Goal: Transaction & Acquisition: Purchase product/service

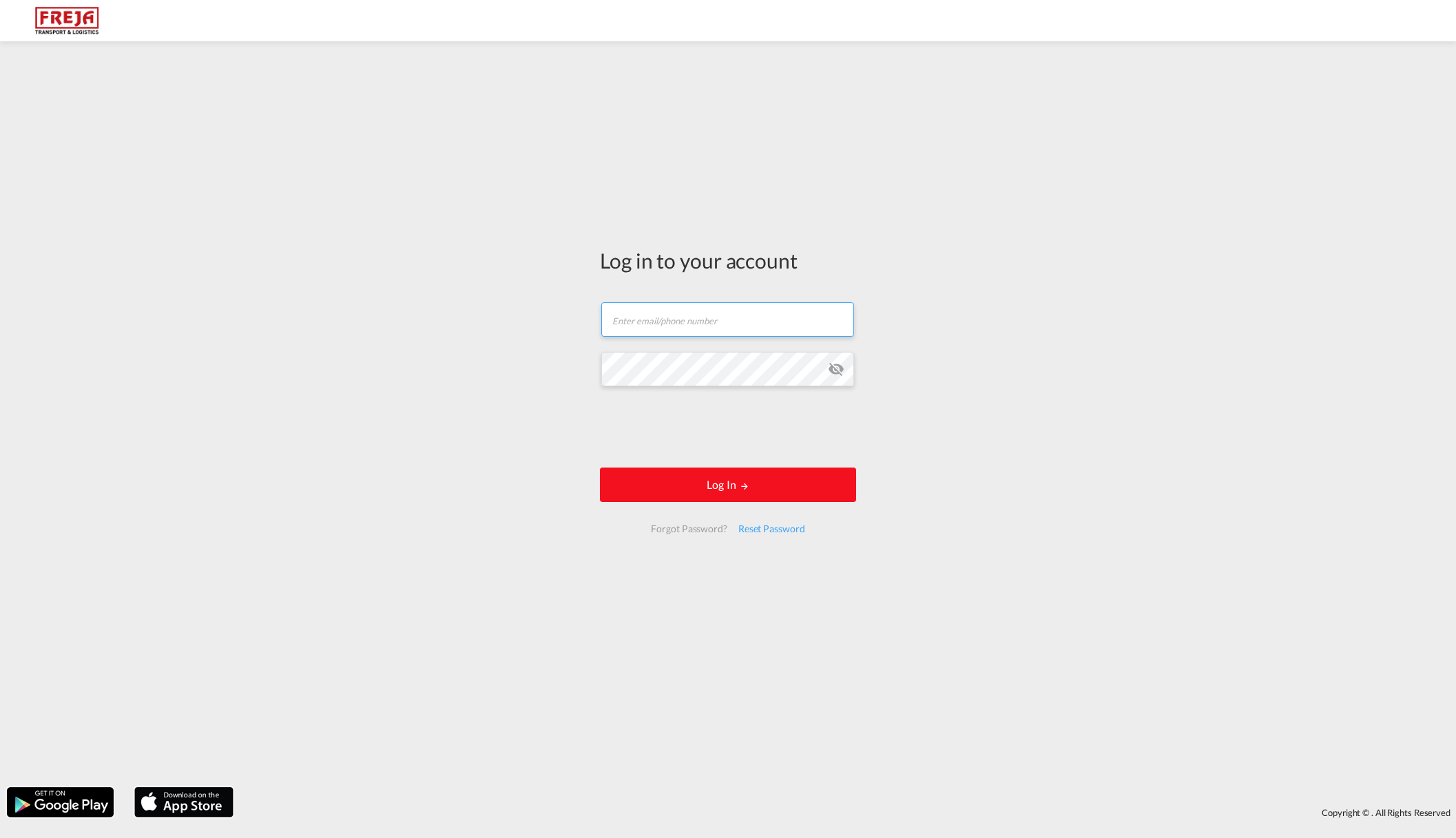
type input "Phs@freja.com"
click at [739, 471] on button "Log In" at bounding box center [728, 484] width 256 height 34
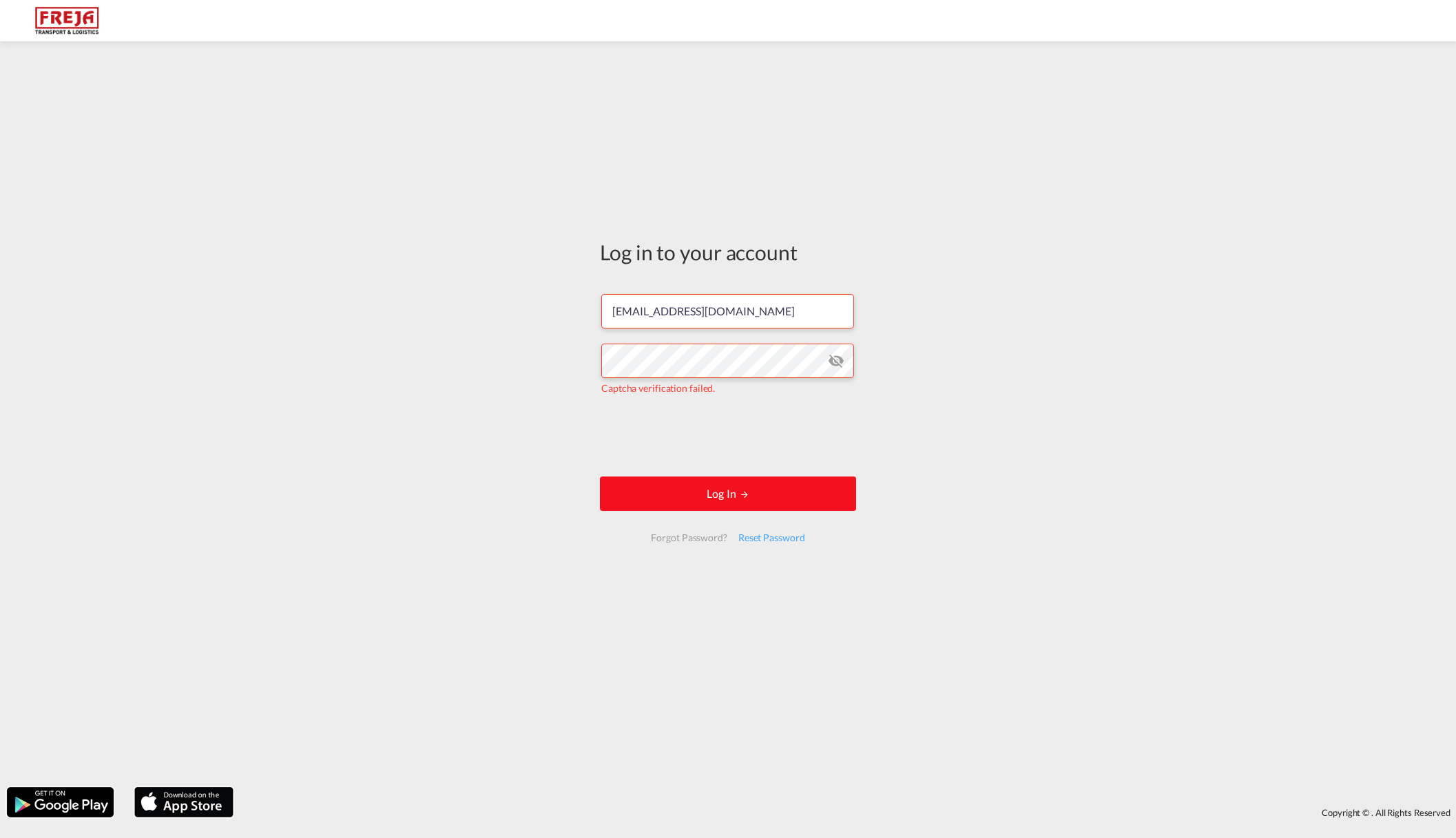
click at [695, 483] on button "Log In" at bounding box center [728, 493] width 256 height 34
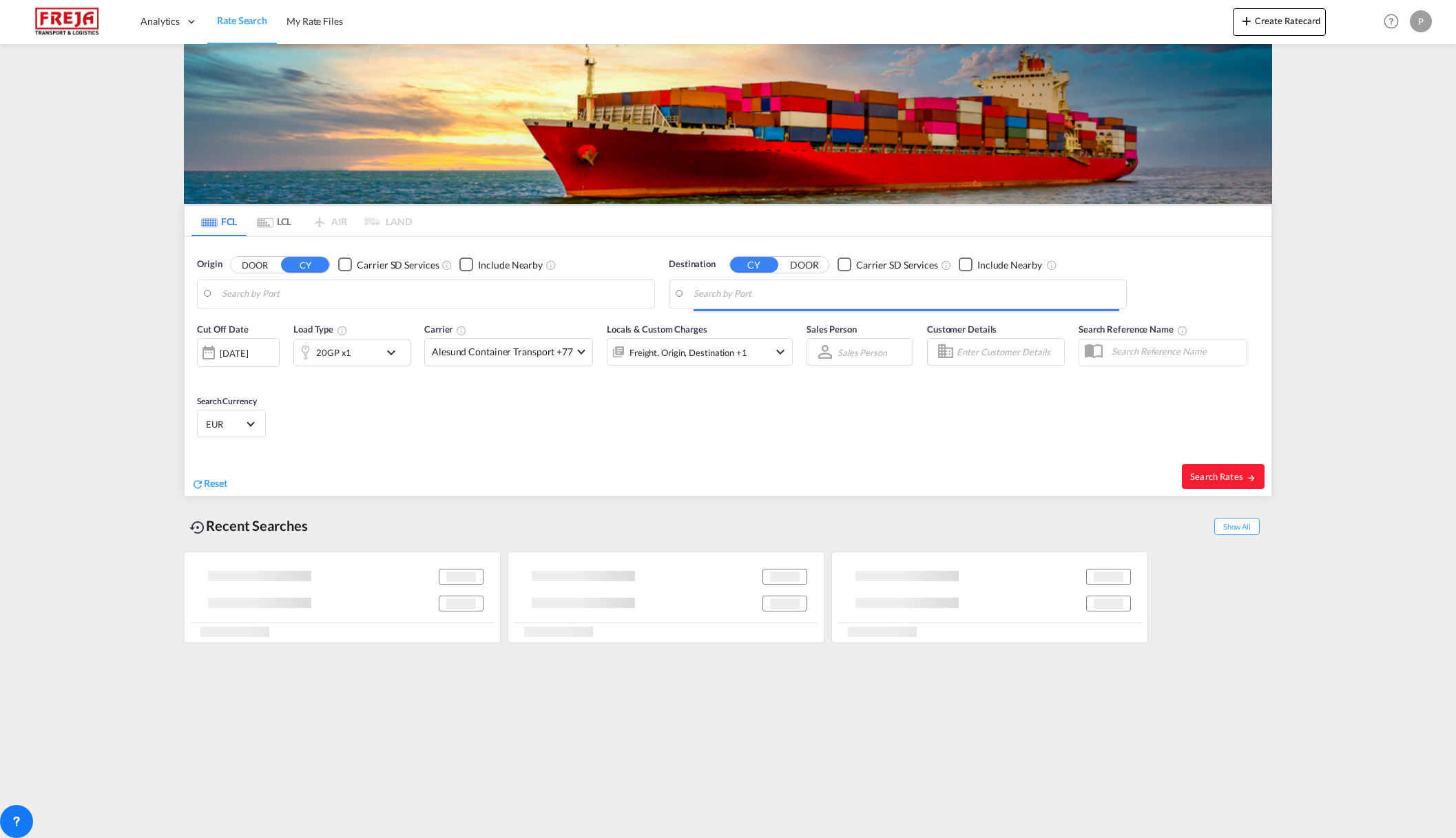
click at [354, 291] on body "Analytics Reports Dashboard Rate Search My Rate Files Analytics" at bounding box center [728, 419] width 1456 height 838
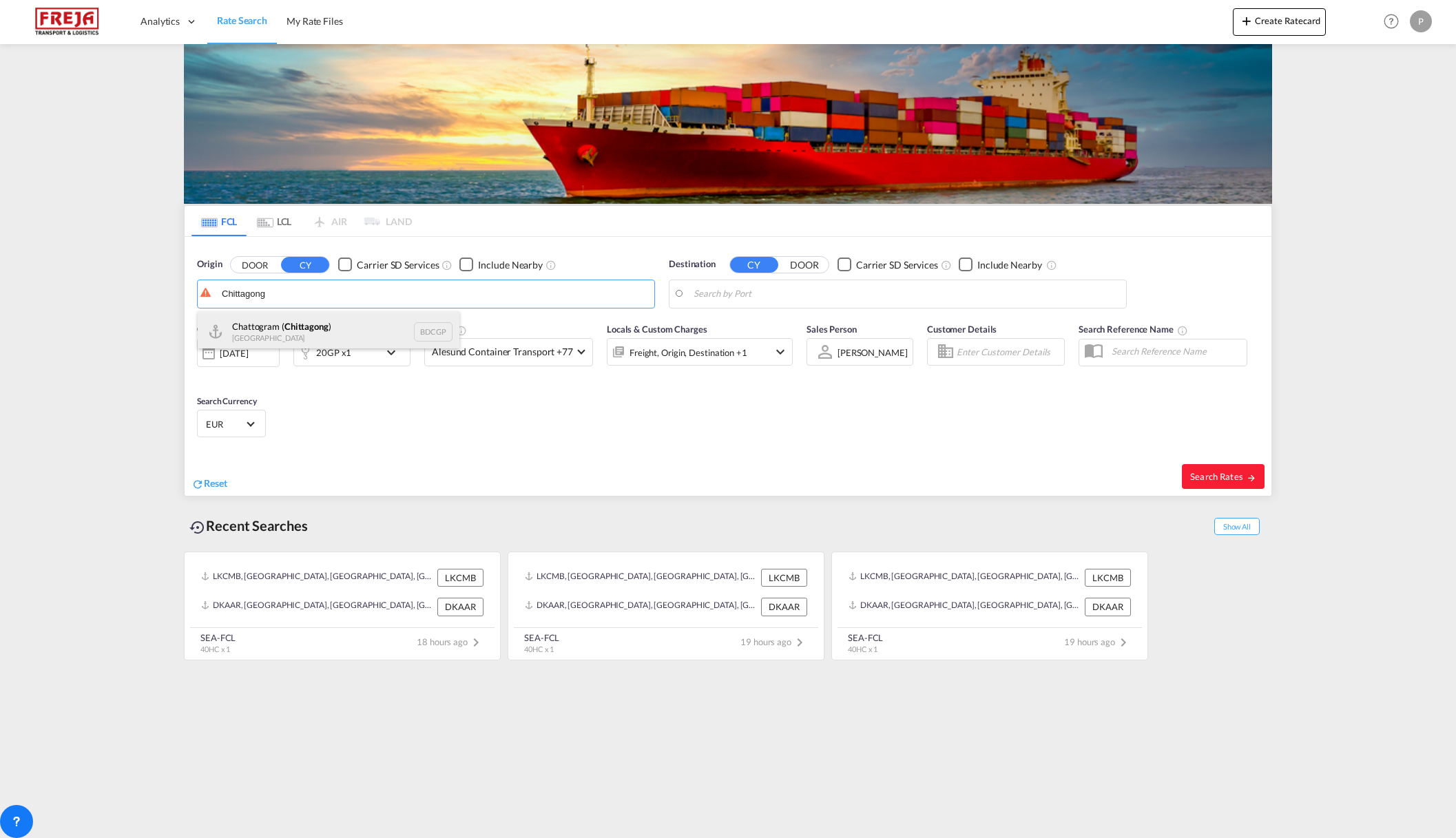
click at [327, 333] on div "Chattogram ( Chittagong ) Bangladesh BDCGP" at bounding box center [328, 332] width 261 height 42
type input "Chattogram (Chittagong), BDCGP"
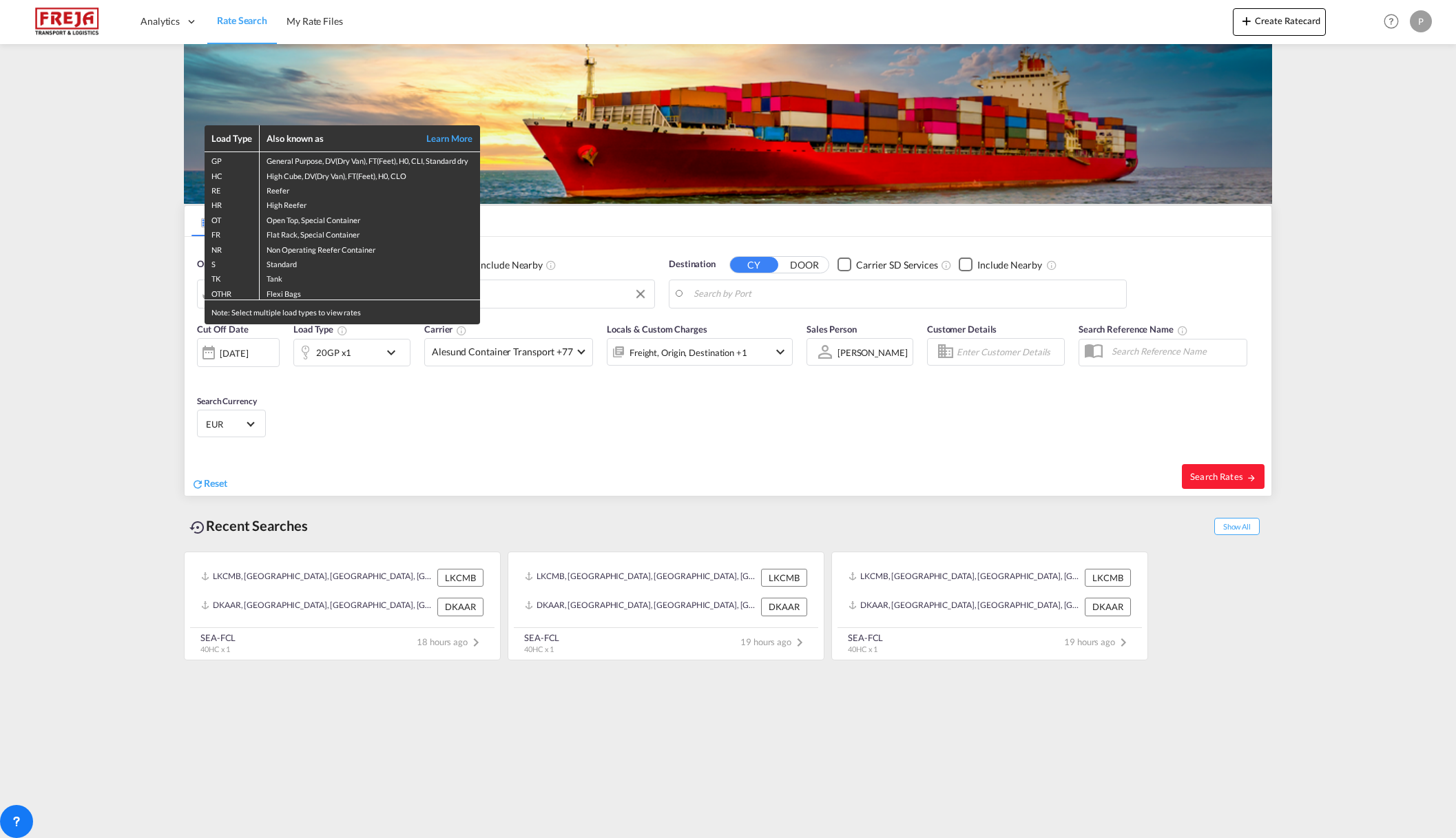
click at [538, 274] on div "Load Type Also known as Learn More GP General Purpose, DV(Dry Van), FT(Feet), H…" at bounding box center [728, 419] width 1456 height 838
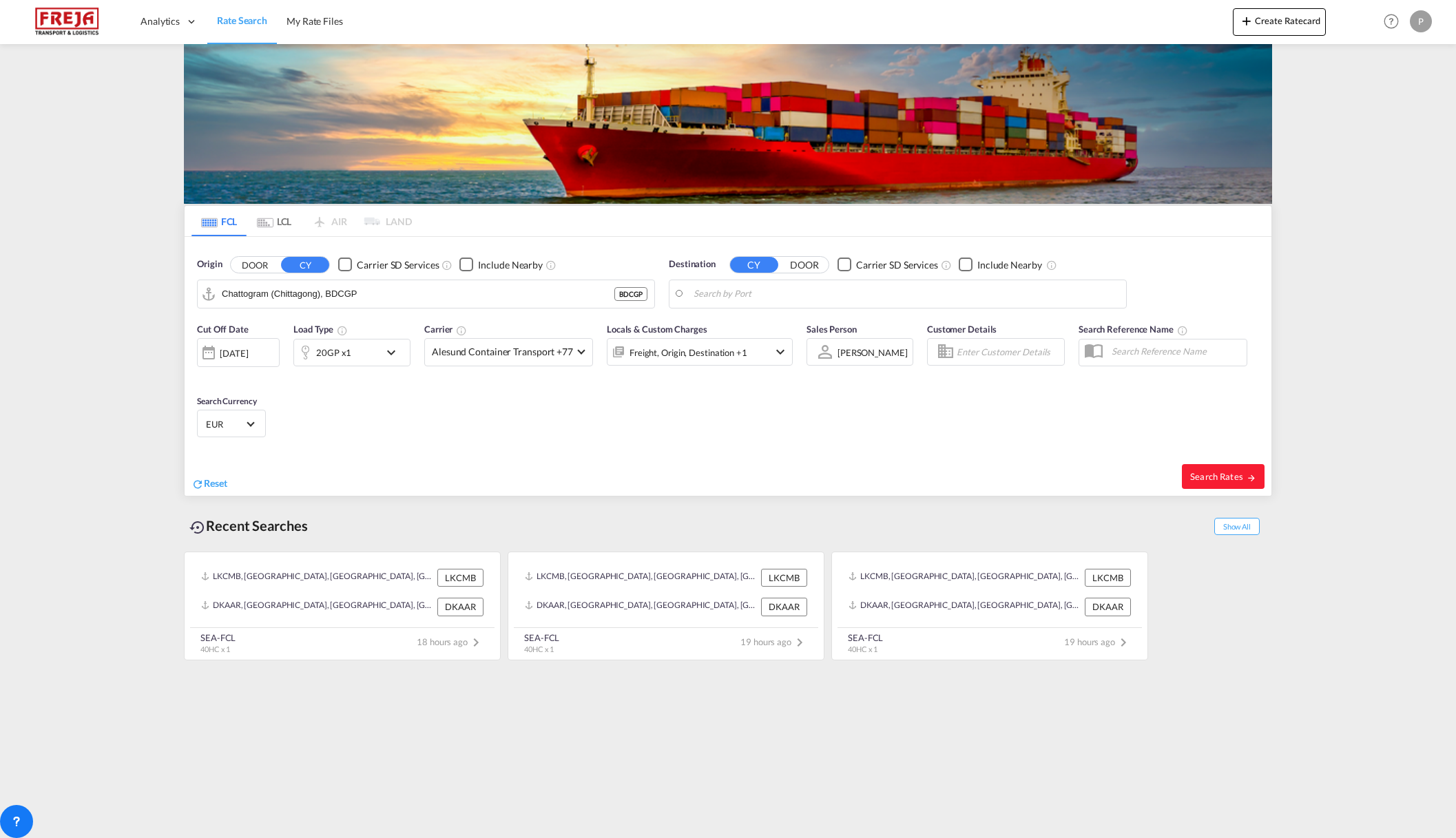
click at [801, 296] on body "Analytics Reports Dashboard Rate Search My Rate Files Analytics" at bounding box center [728, 419] width 1456 height 838
type input "A"
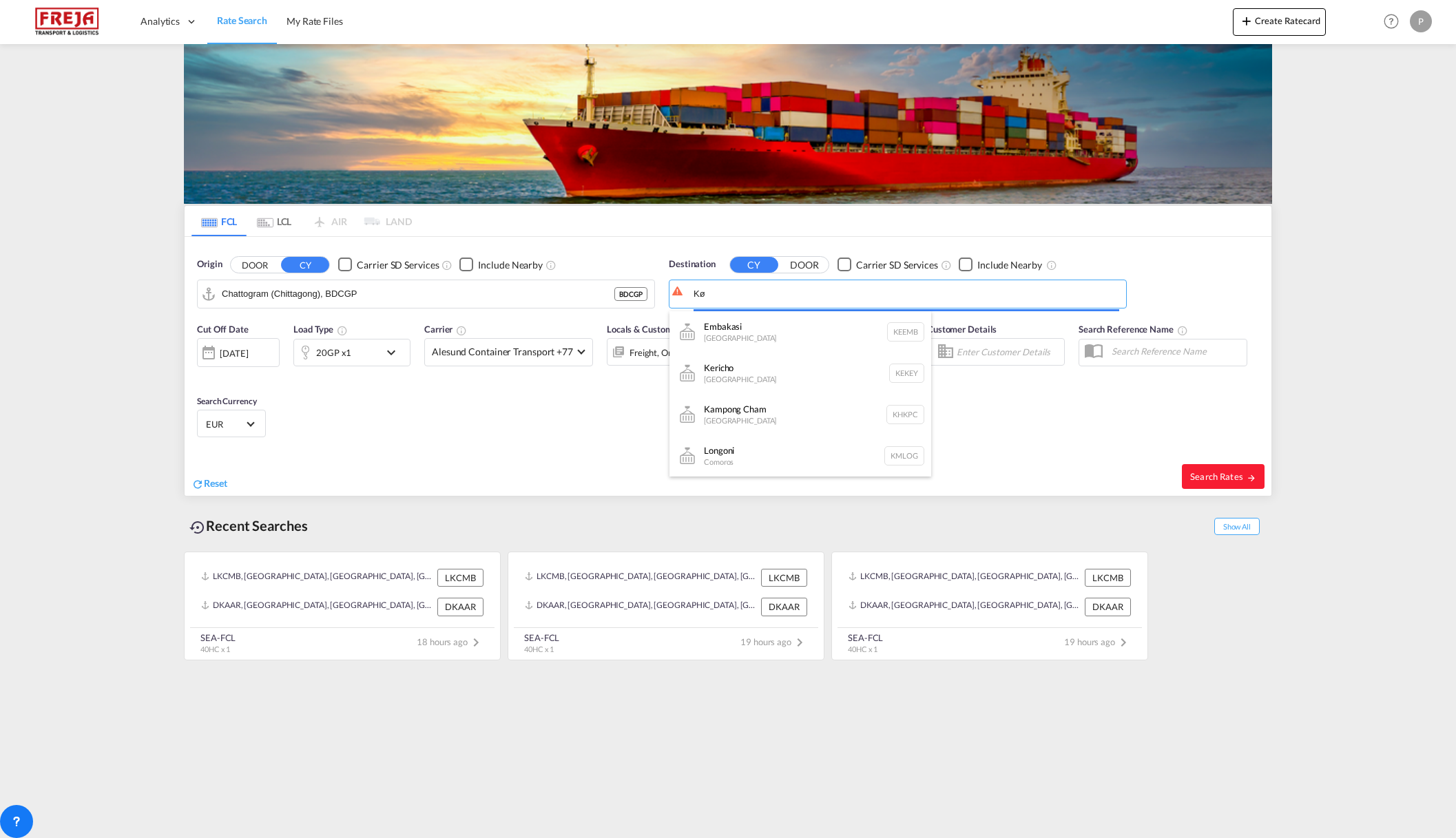
type input "K"
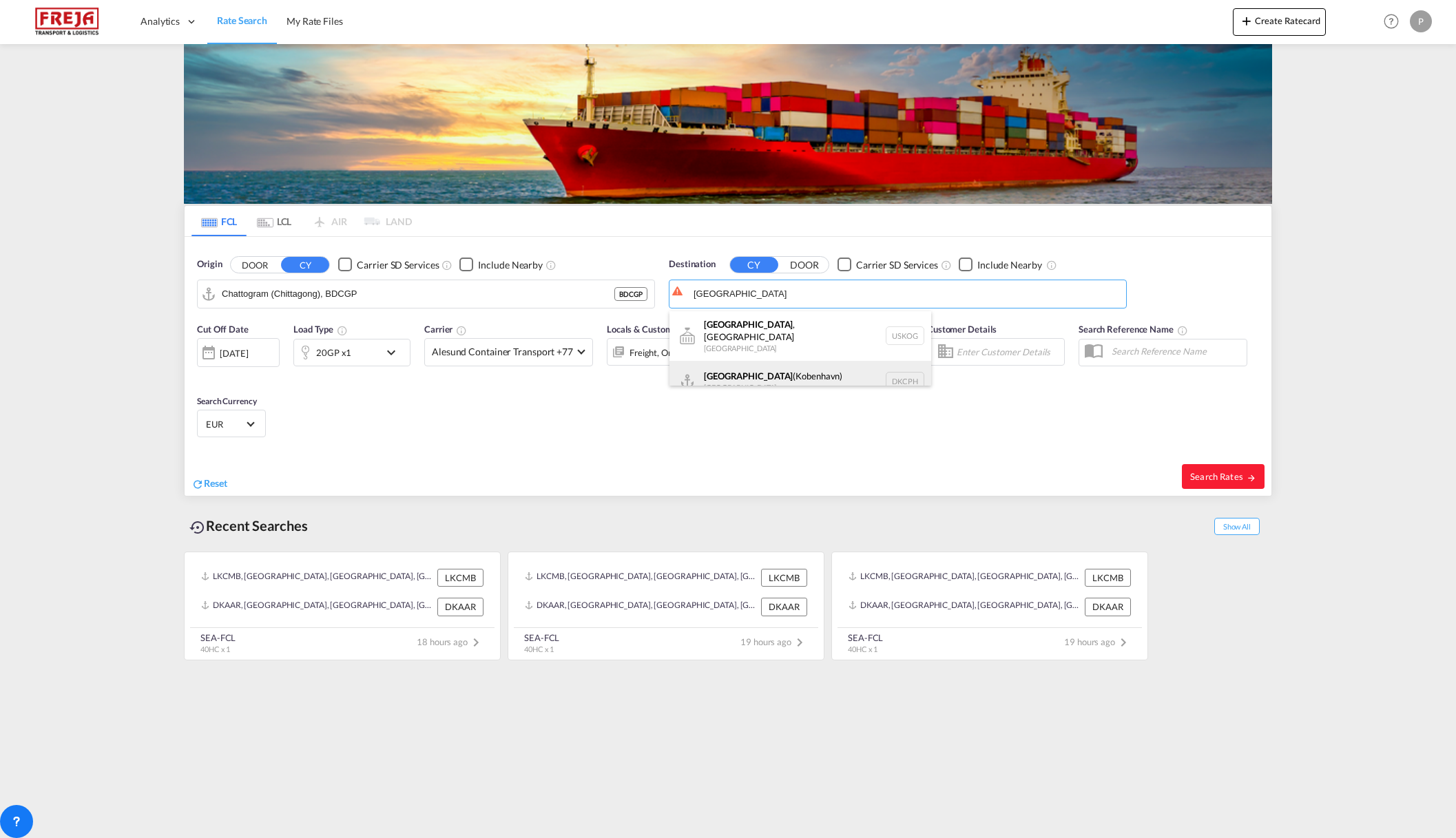
click at [775, 375] on div "Copenhagen (Kobenhavn) Denmark DKCPH" at bounding box center [800, 381] width 261 height 42
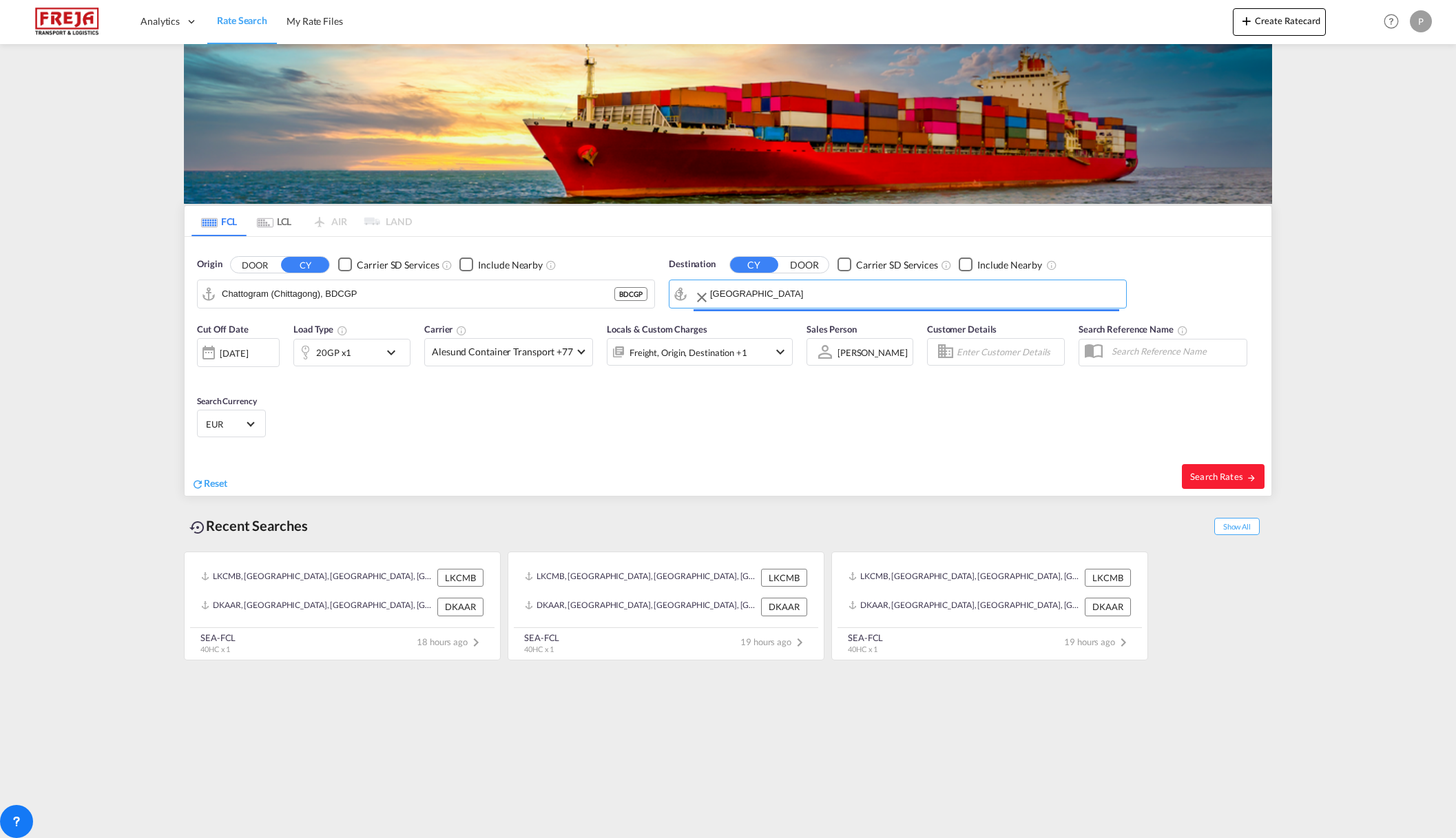
type input "Copenhagen (Kobenhavn), DKCPH"
click at [388, 358] on md-icon "icon-chevron-down" at bounding box center [394, 353] width 23 height 17
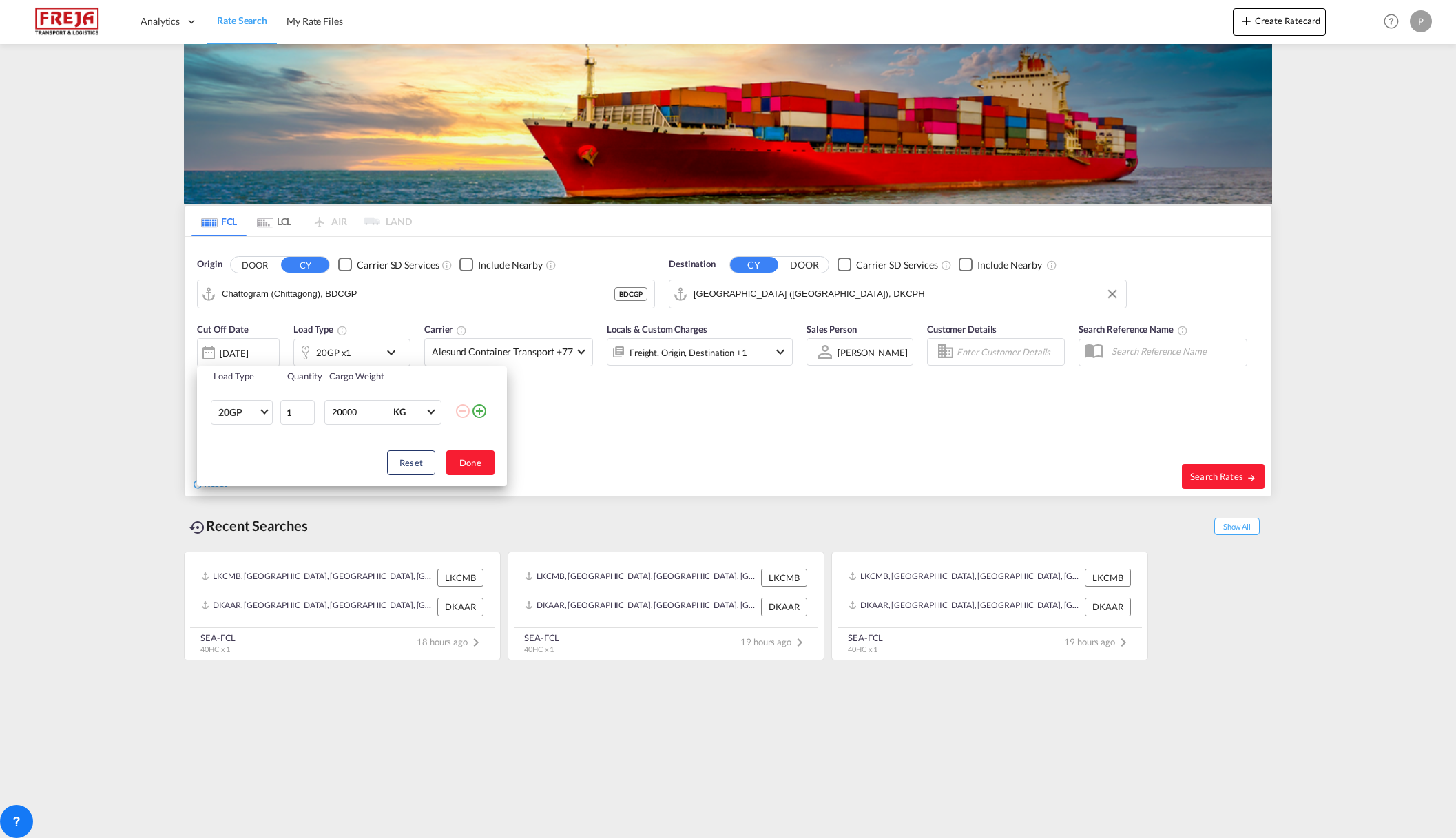
click at [274, 421] on td "20GP 20GP 40GP 40HC 45HC 20RE 40RE 40HR 20OT 40OT 20FR 40FR 40NR 20NR 45S 20TK …" at bounding box center [238, 412] width 82 height 53
click at [451, 460] on button "Done" at bounding box center [470, 463] width 48 height 25
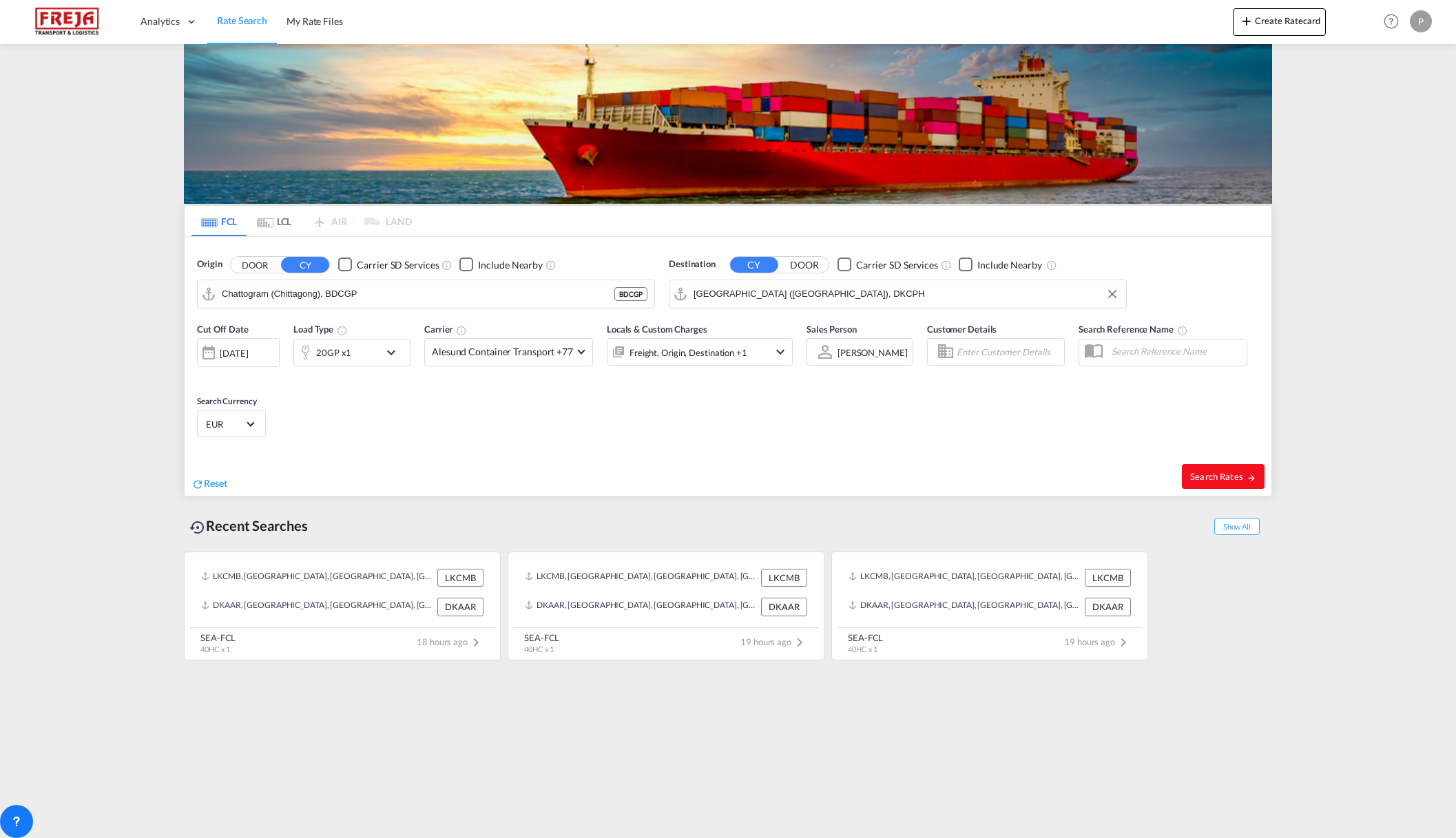
click at [1225, 480] on span "Search Rates" at bounding box center [1223, 477] width 66 height 11
type input "BDCGP to DKCPH / 20 Aug 2025"
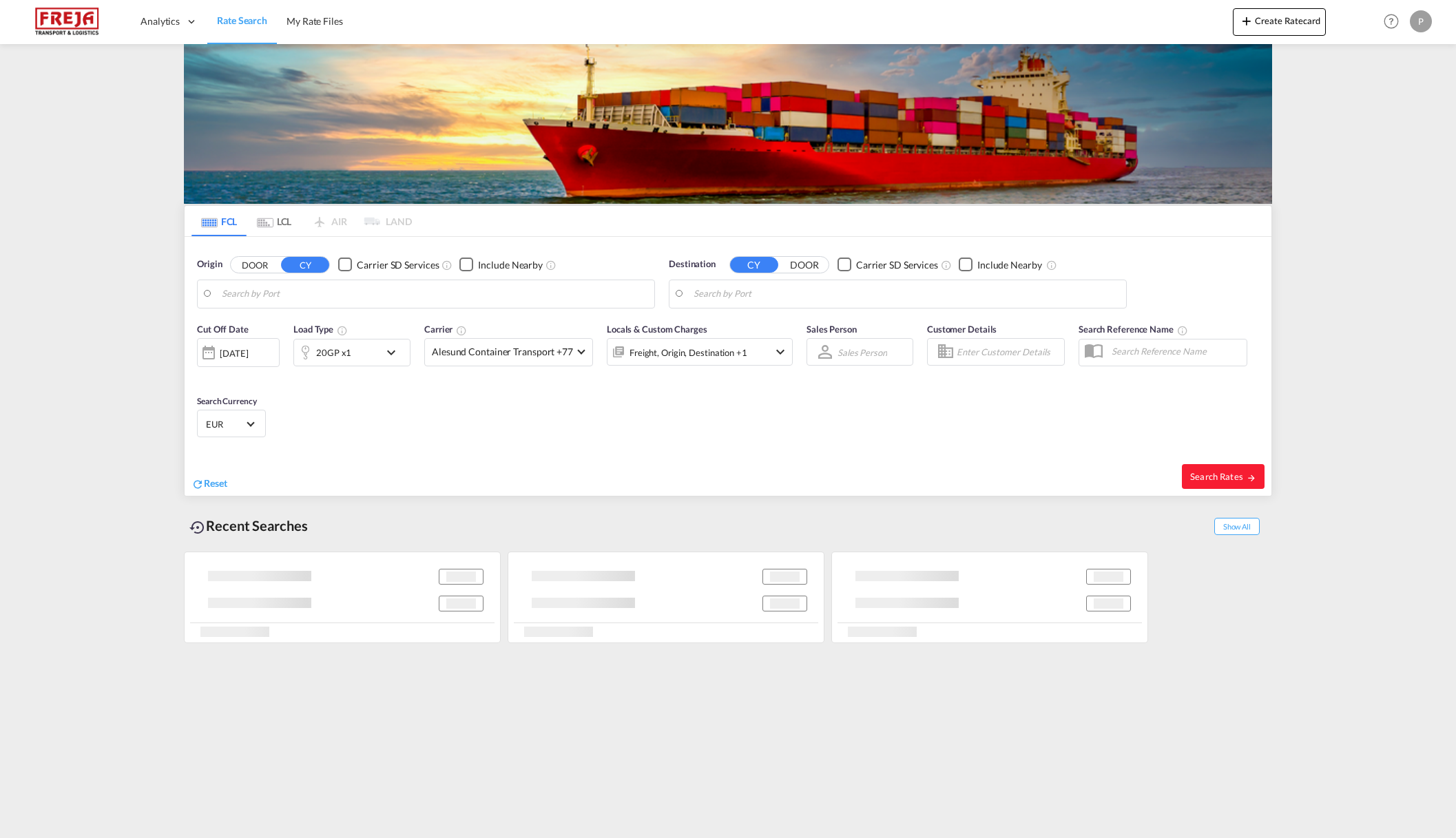
click at [367, 278] on div "Origin DOOR CY Carrier SD Services Include Nearby" at bounding box center [426, 283] width 458 height 51
type input "Chattogram (Chittagong), BDCGP"
type input "Copenhagen (Kobenhavn), DKCPH"
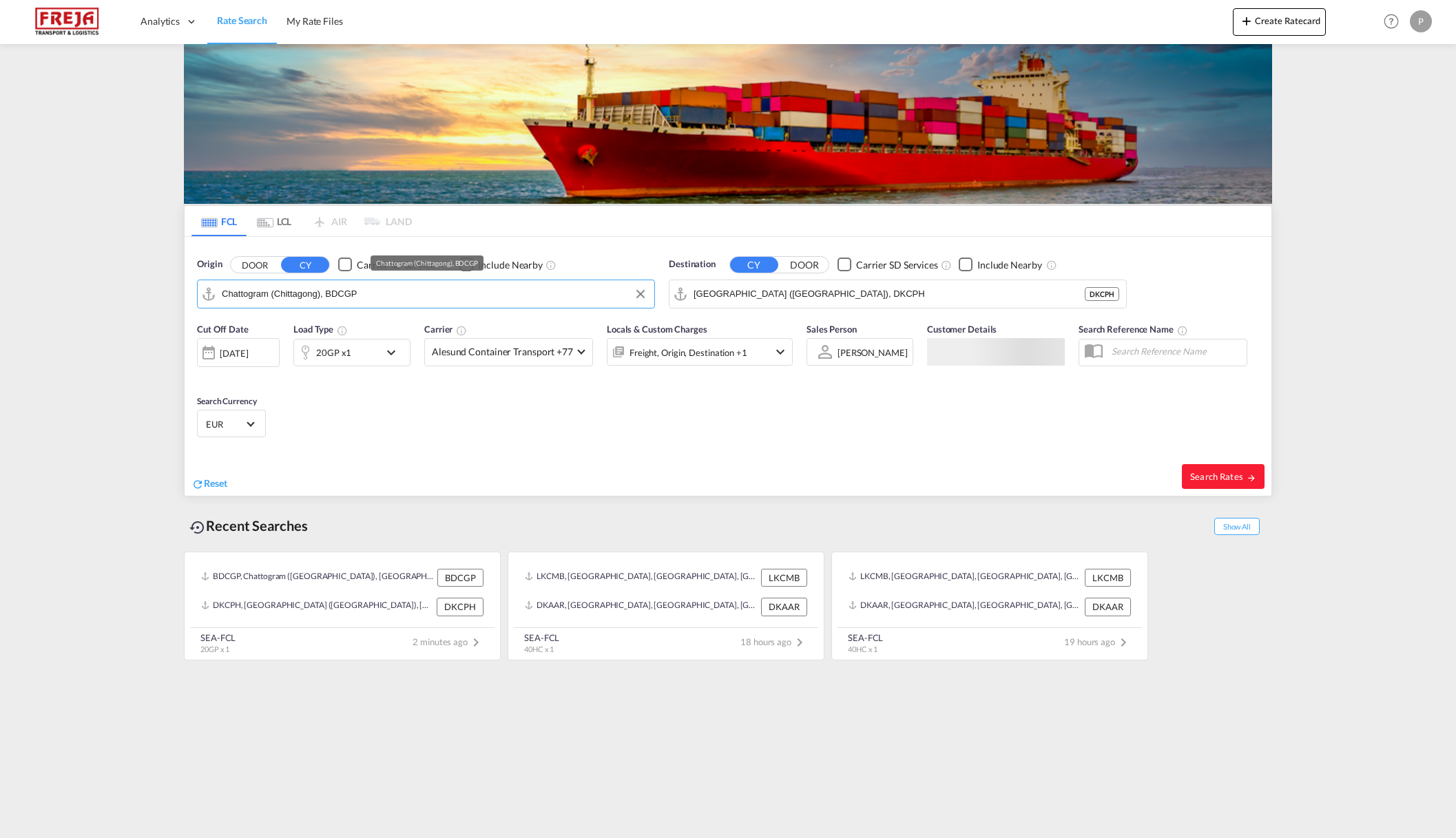
click at [361, 287] on input "Chattogram (Chittagong), BDCGP" at bounding box center [435, 294] width 426 height 20
click at [833, 294] on input "Copenhagen (Kobenhavn), DKCPH" at bounding box center [907, 294] width 426 height 20
click at [473, 309] on md-autocomplete-wrap "Chattogram (Chittagong), BDCGP" at bounding box center [435, 298] width 426 height 27
click at [436, 305] on md-autocomplete-wrap "Chattogram (Chittagong), BDCGP" at bounding box center [435, 298] width 426 height 27
click at [408, 304] on input "Chattogram (Chittagong), BDCGP" at bounding box center [435, 294] width 426 height 20
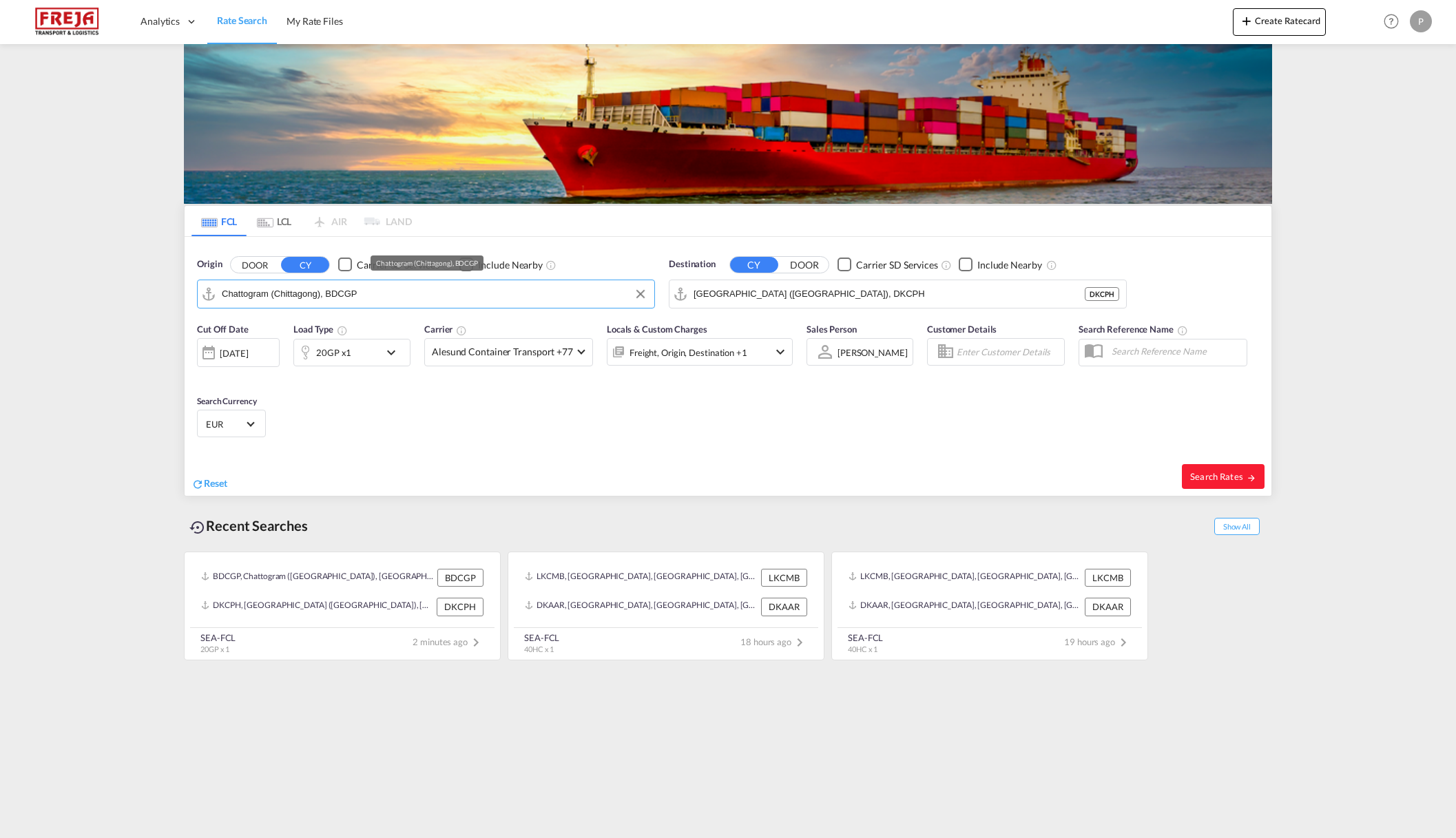
click at [383, 300] on input "Chattogram (Chittagong), BDCGP" at bounding box center [435, 294] width 426 height 20
type input "P"
type input "L"
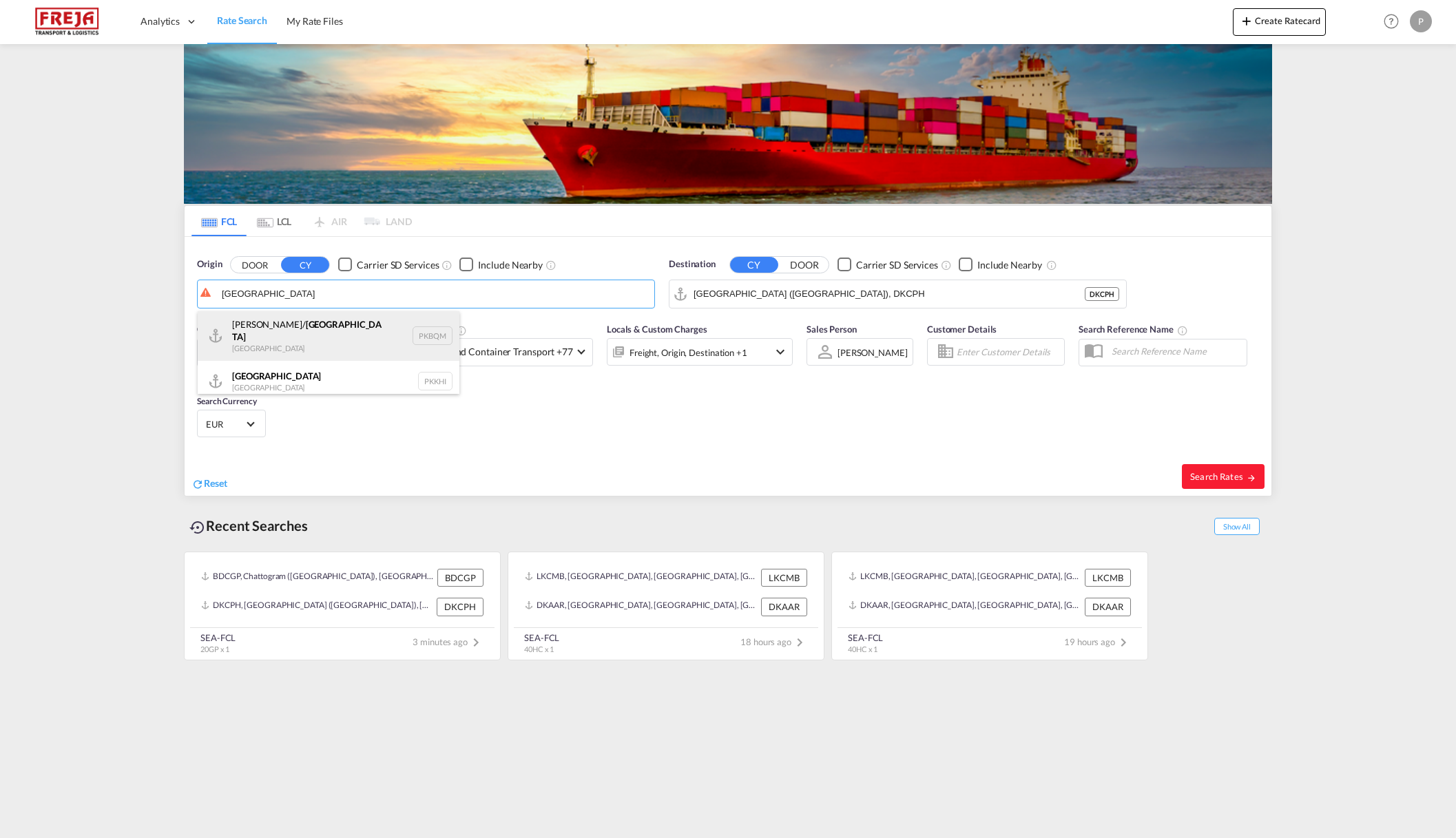
click at [378, 334] on div "Muhammad Bin Qasim/ Karachi Pakistan PKBQM" at bounding box center [328, 336] width 261 height 49
type input "Muhammad Bin Qasim/Karachi, PKBQM"
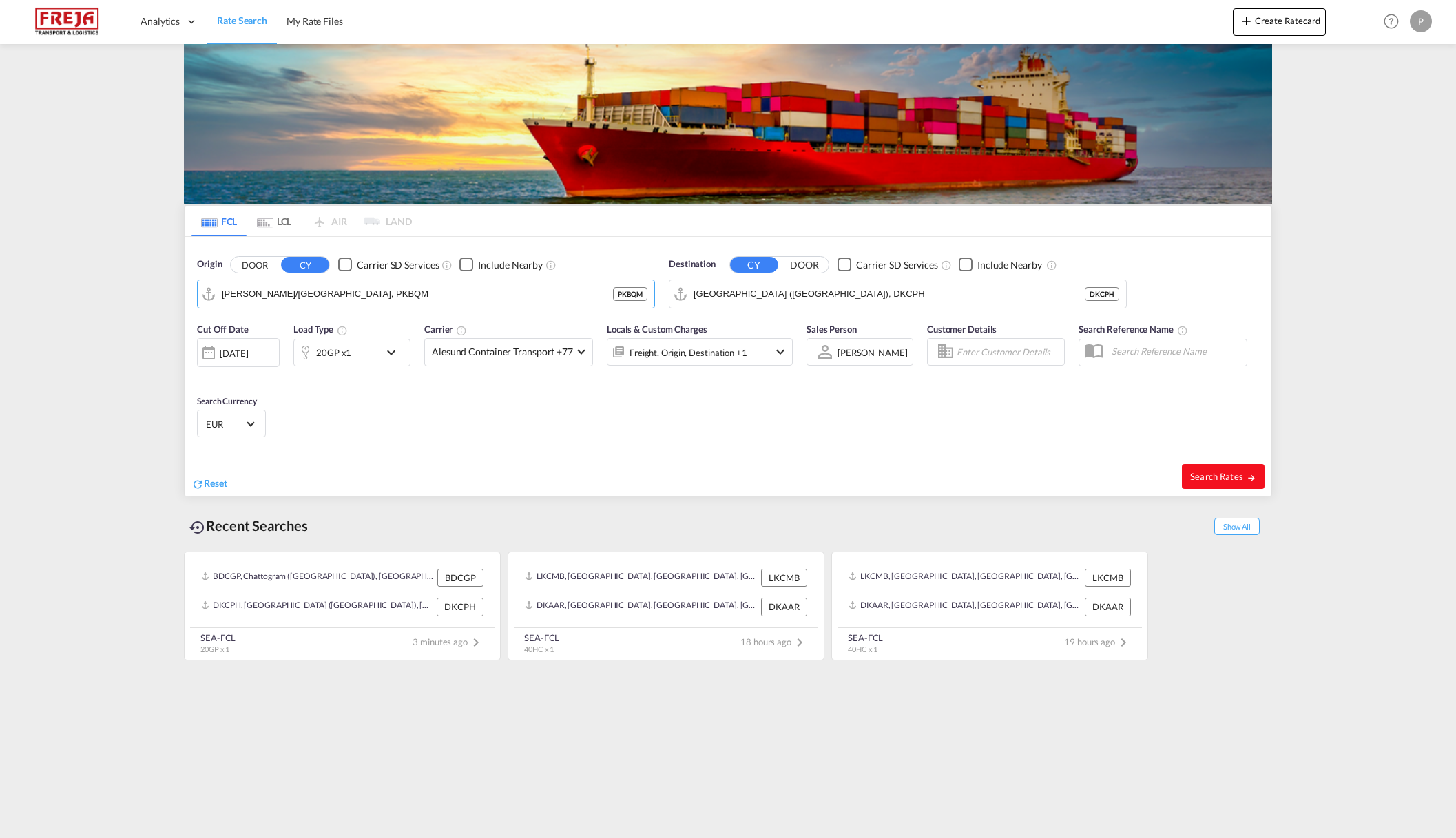
click at [1212, 472] on span "Search Rates" at bounding box center [1223, 477] width 66 height 11
type input "PKBQM to DKCPH / 20 Aug 2025"
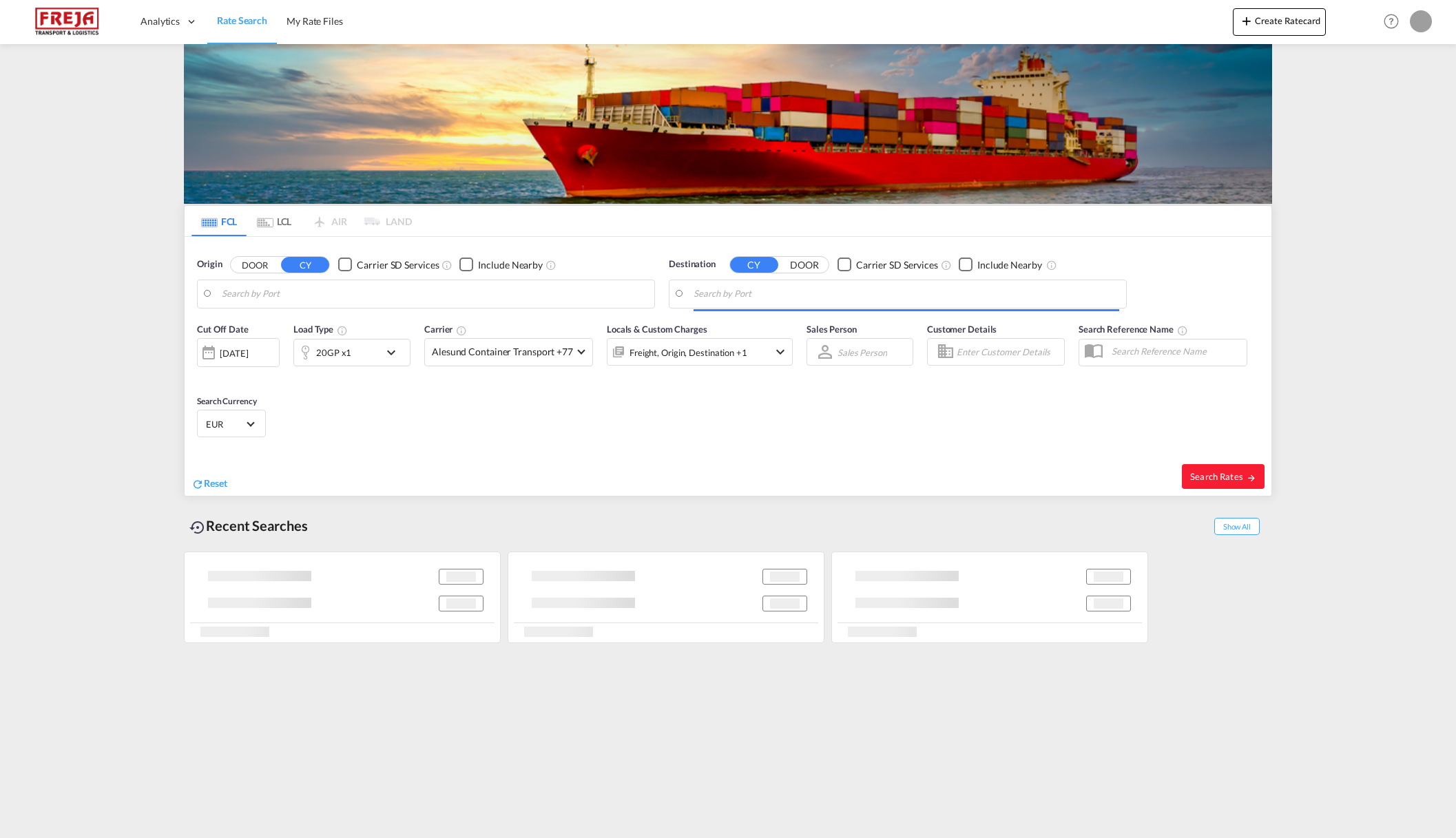
type input "[PERSON_NAME]/[GEOGRAPHIC_DATA], PKBQM"
type input "Copenhagen (Kobenhavn), DKCPH"
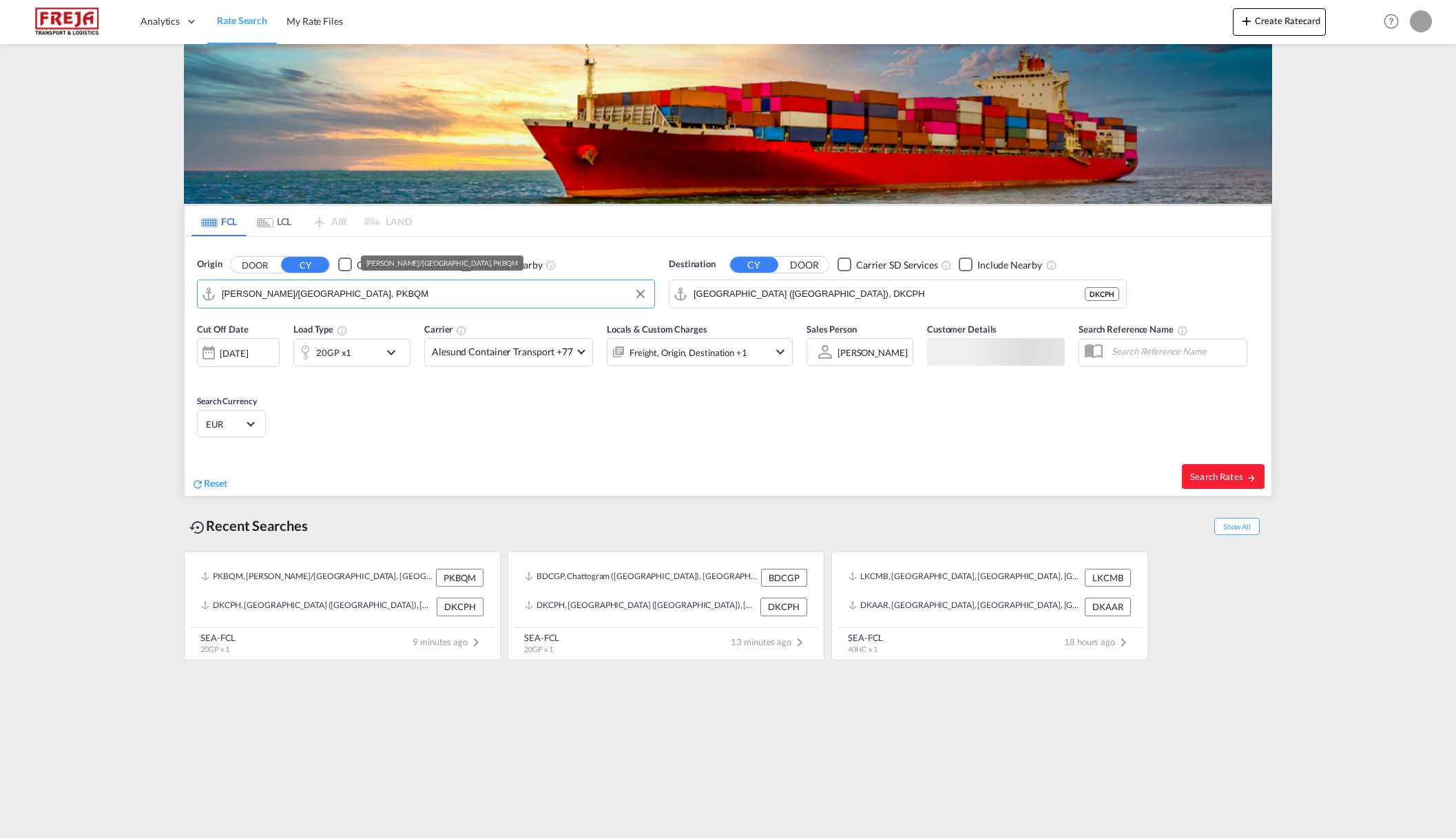
click at [356, 299] on input "[PERSON_NAME]/[GEOGRAPHIC_DATA], PKBQM" at bounding box center [435, 294] width 426 height 20
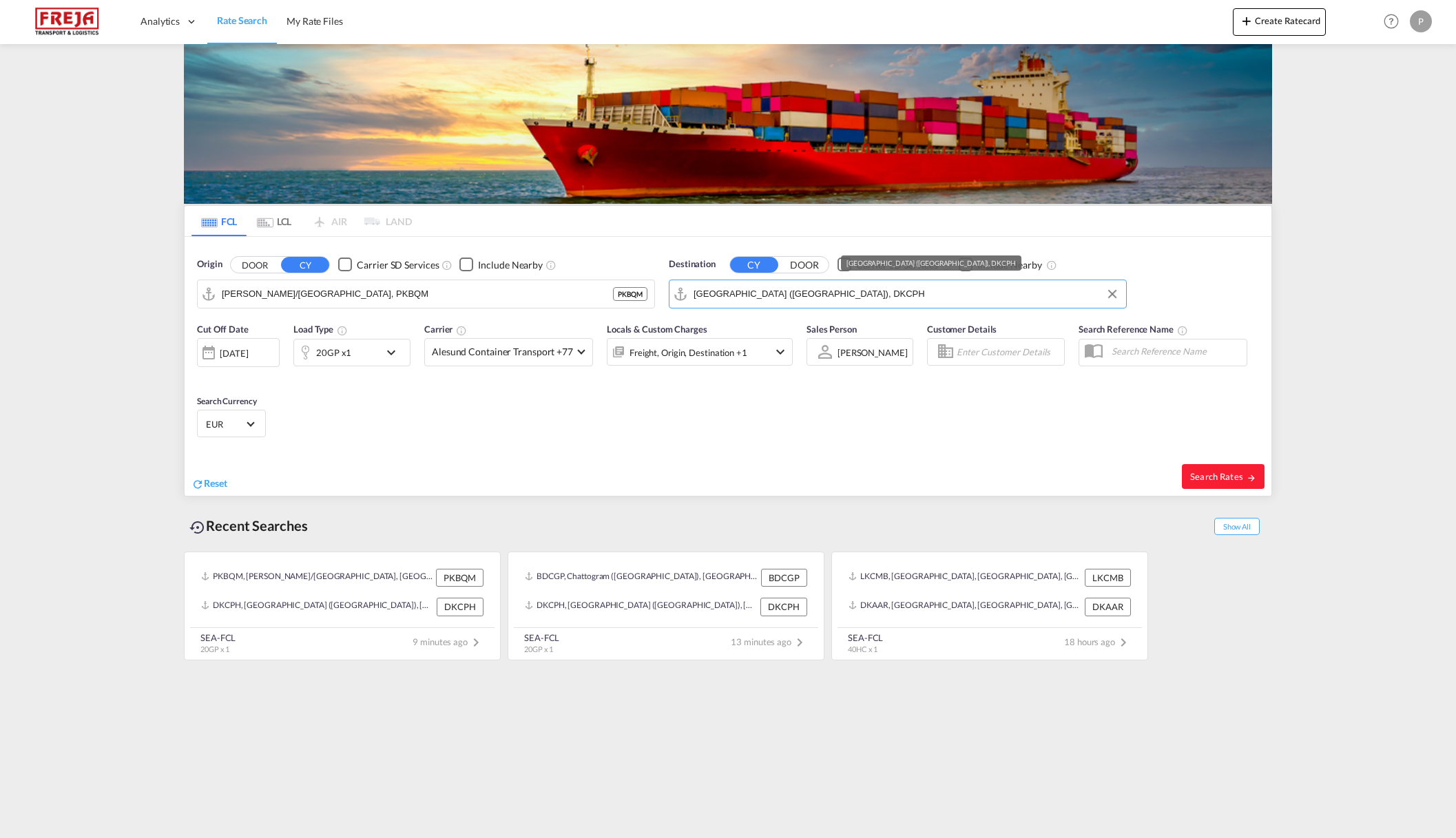
click at [800, 309] on md-autocomplete-wrap "Copenhagen (Kobenhavn), DKCPH" at bounding box center [907, 298] width 426 height 27
click at [804, 297] on input "Copenhagen (Kobenhavn), DKCPH" at bounding box center [907, 294] width 426 height 20
type input "[GEOGRAPHIC_DATA] ([GEOGRAPHIC_DATA]), [GEOGRAPHIC_DATA]"
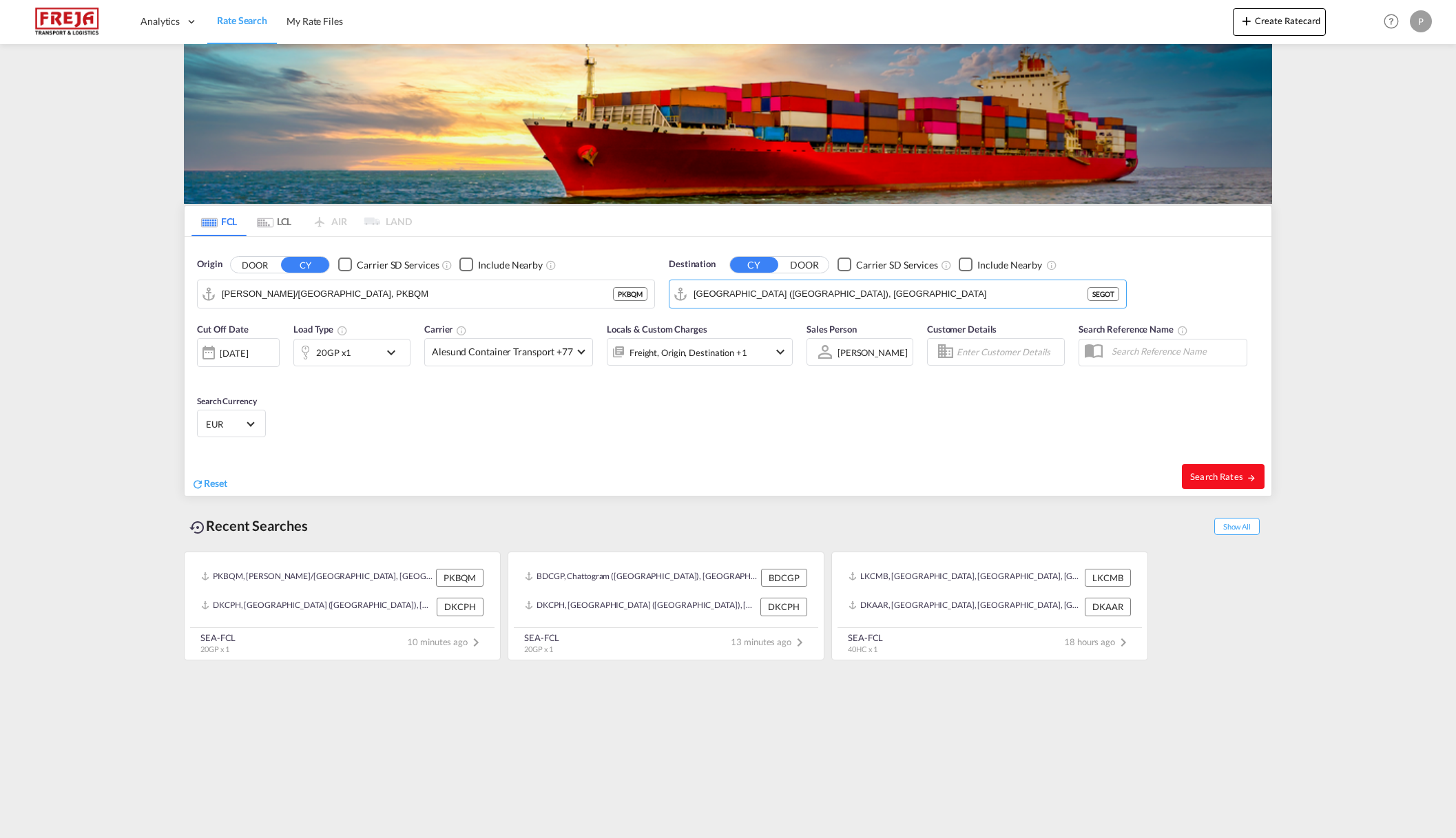
click at [1233, 480] on span "Search Rates" at bounding box center [1223, 477] width 66 height 11
type input "PKBQM to SEGOT / 20 Aug 2025"
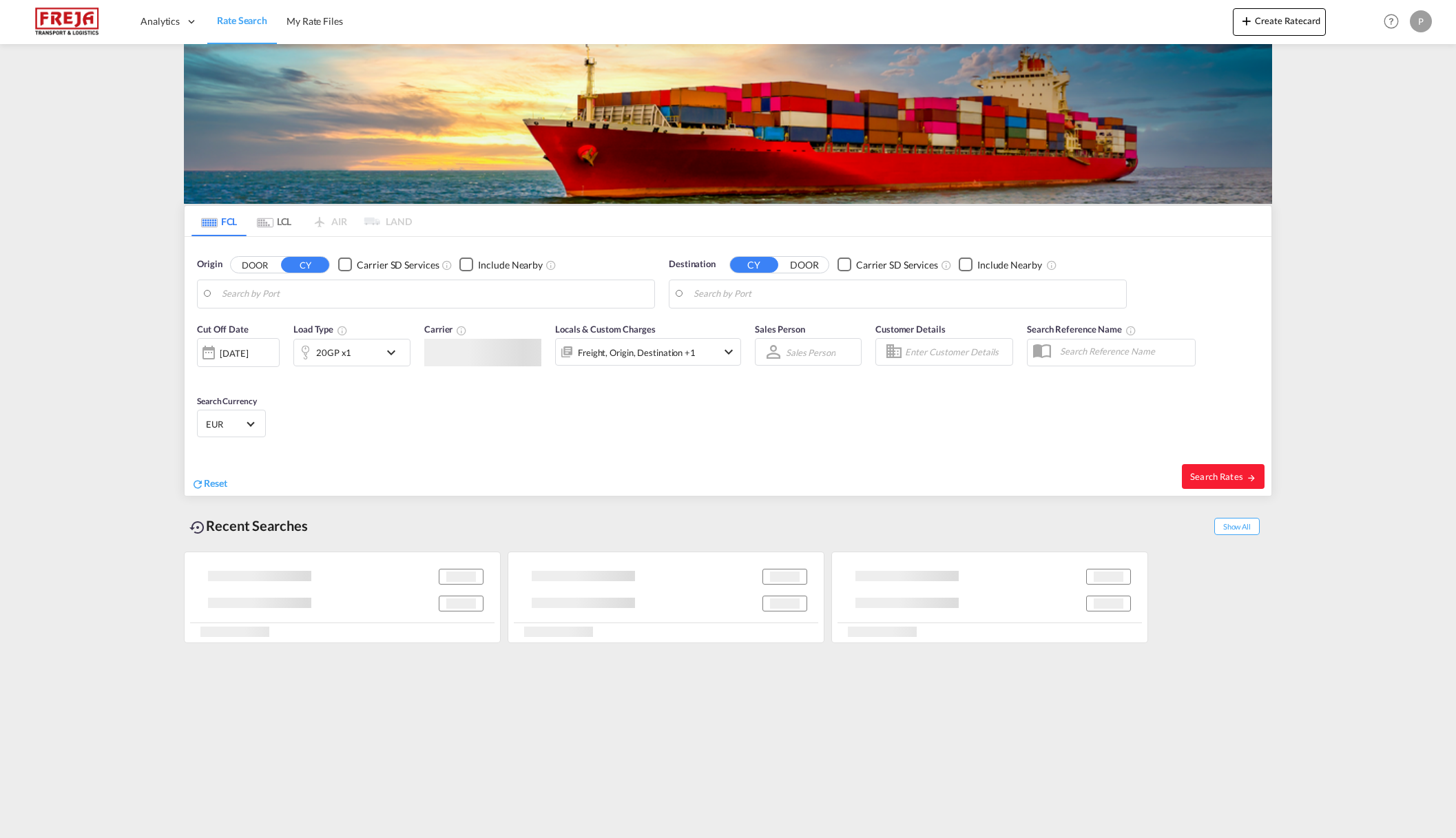
type input "[PERSON_NAME]/[GEOGRAPHIC_DATA], PKBQM"
type input "[GEOGRAPHIC_DATA] ([GEOGRAPHIC_DATA]), [GEOGRAPHIC_DATA]"
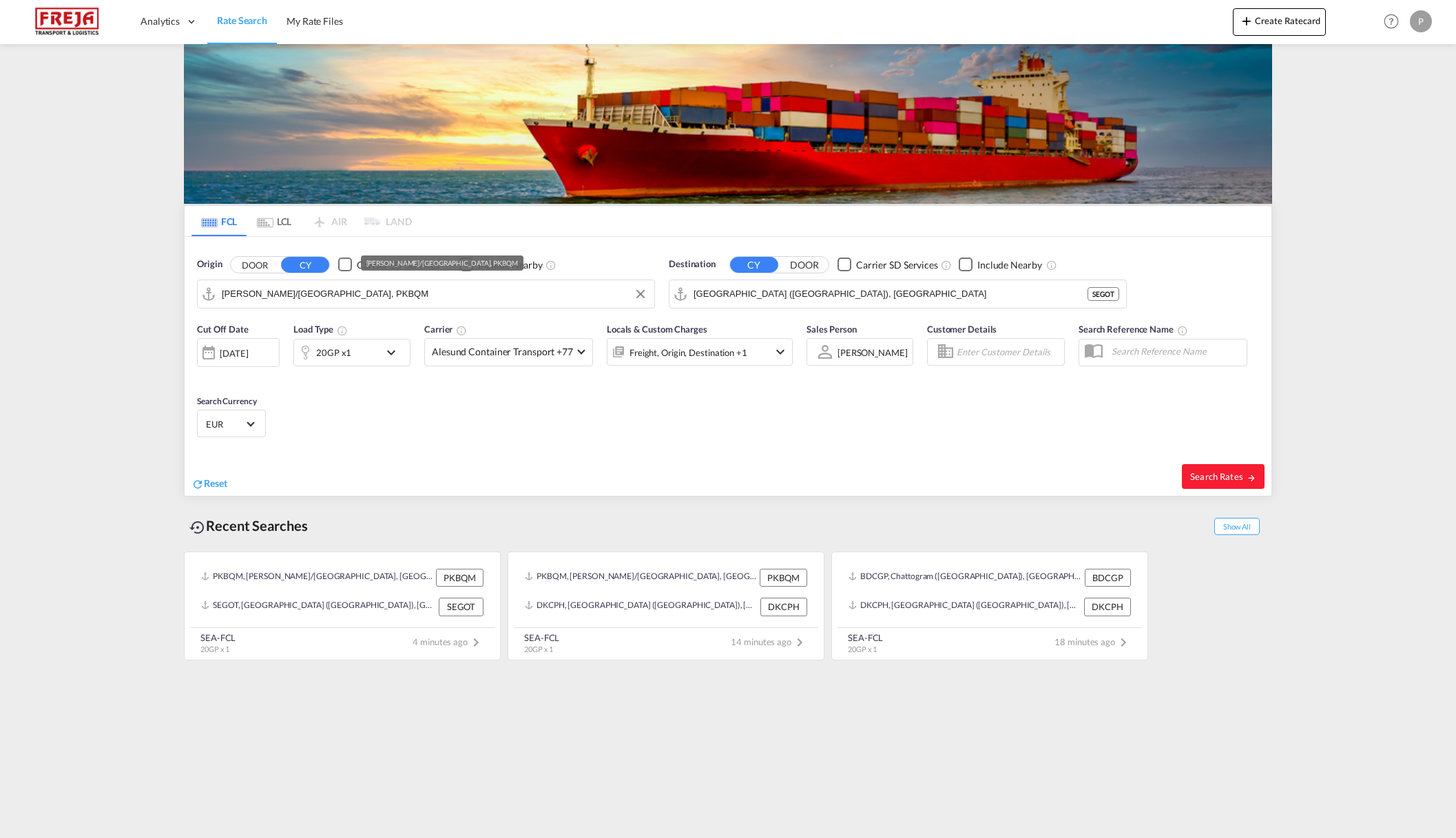
click at [462, 298] on input "[PERSON_NAME]/[GEOGRAPHIC_DATA], PKBQM" at bounding box center [435, 294] width 426 height 20
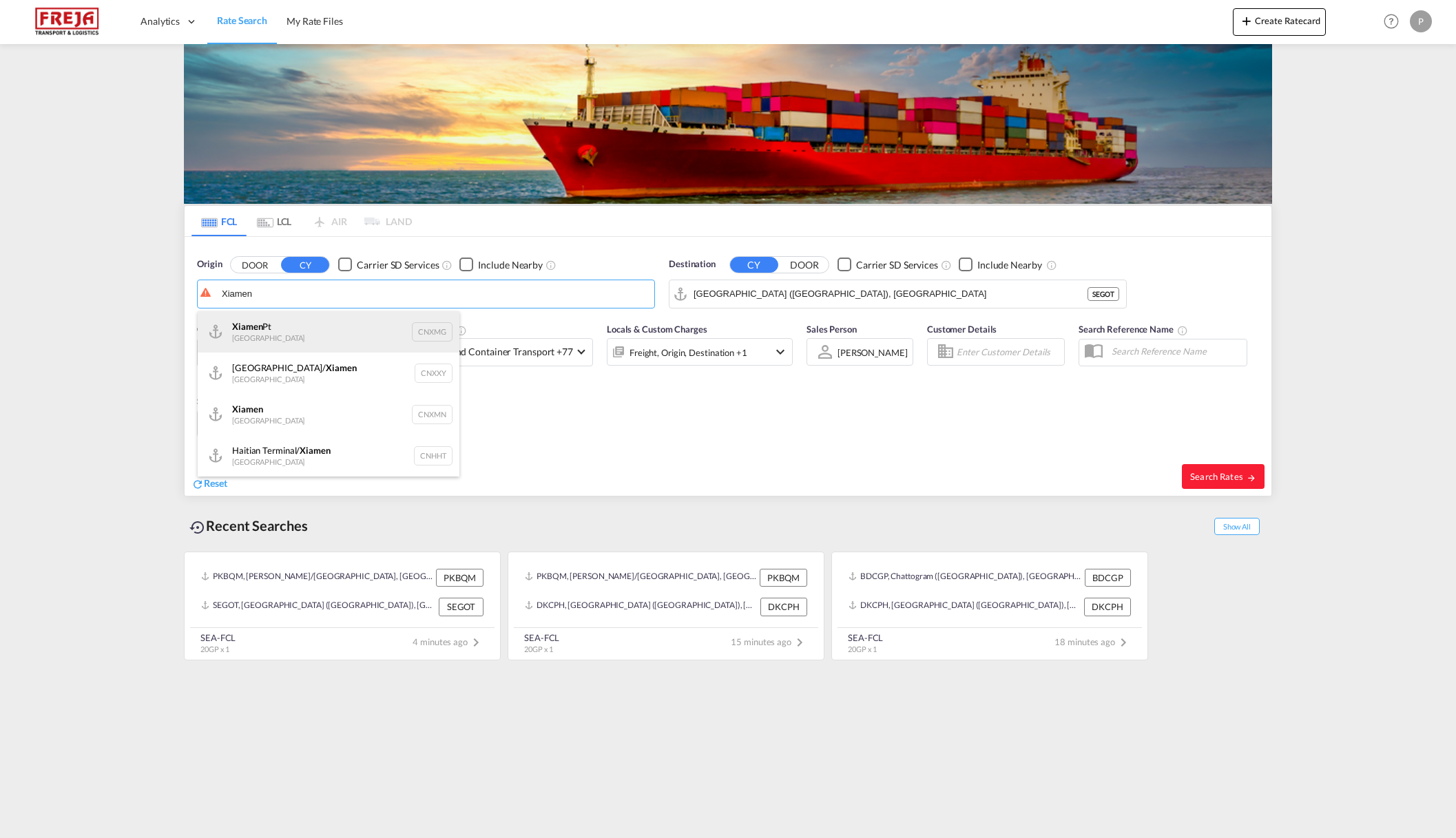
click at [327, 336] on div "Xiamen Pt China CNXMG" at bounding box center [328, 332] width 261 height 42
type input "Xiamen Pt, CNXMG"
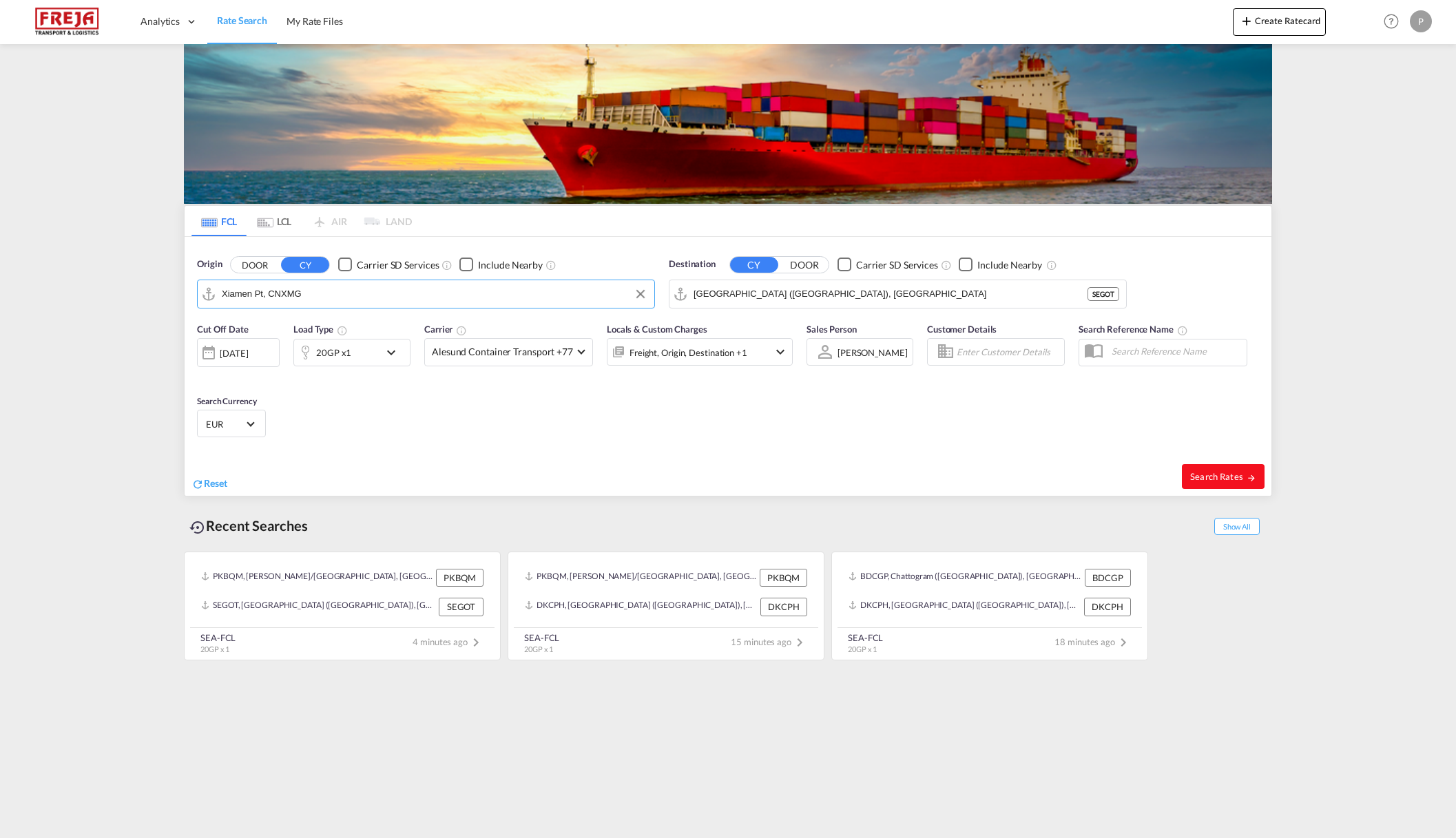
click at [1208, 483] on button "Search Rates" at bounding box center [1223, 477] width 83 height 25
type input "CNXMG to SEGOT / 20 Aug 2025"
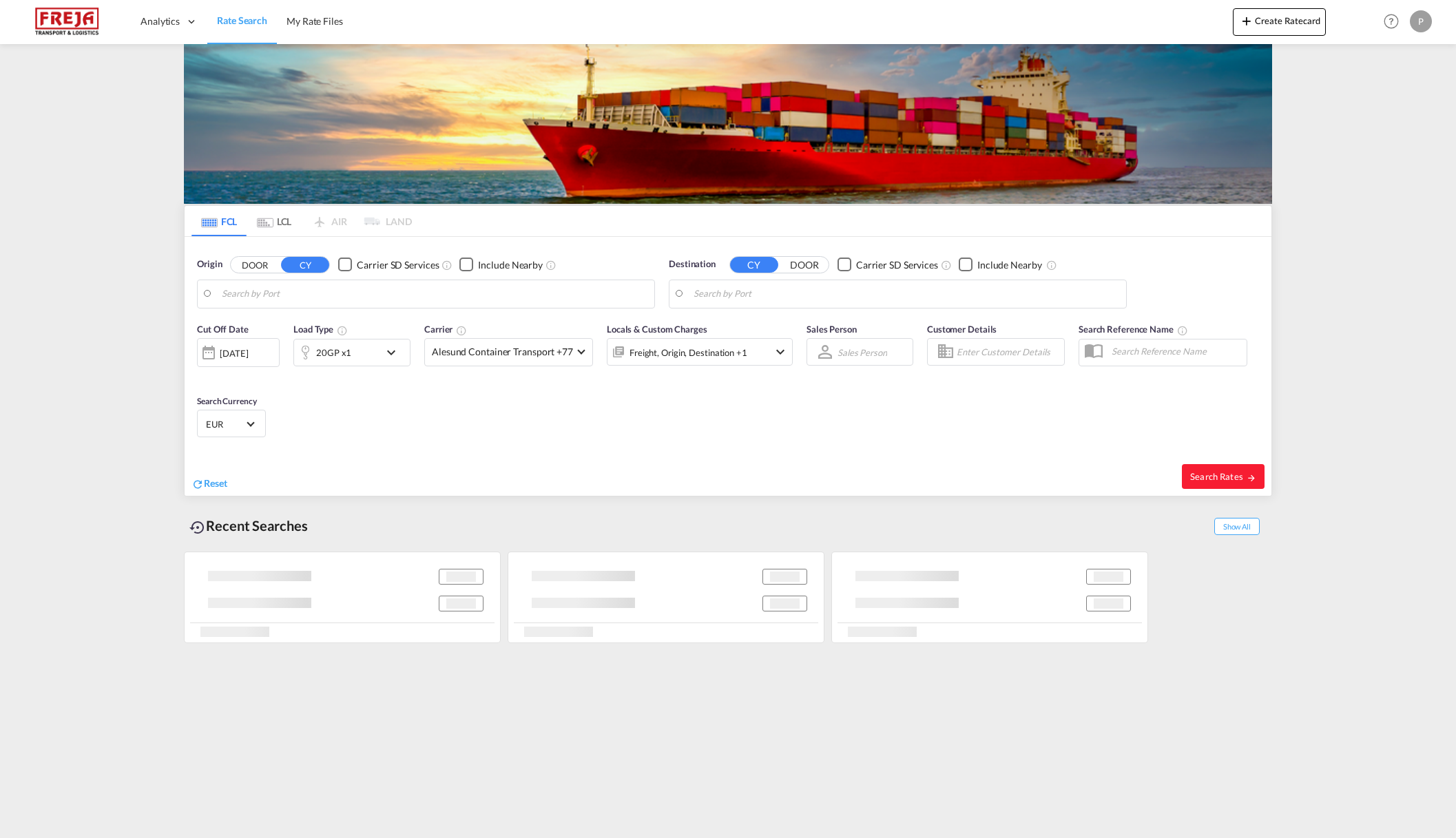
type input "Xiamen Pt, CNXMG"
type input "[GEOGRAPHIC_DATA] ([GEOGRAPHIC_DATA]), [GEOGRAPHIC_DATA]"
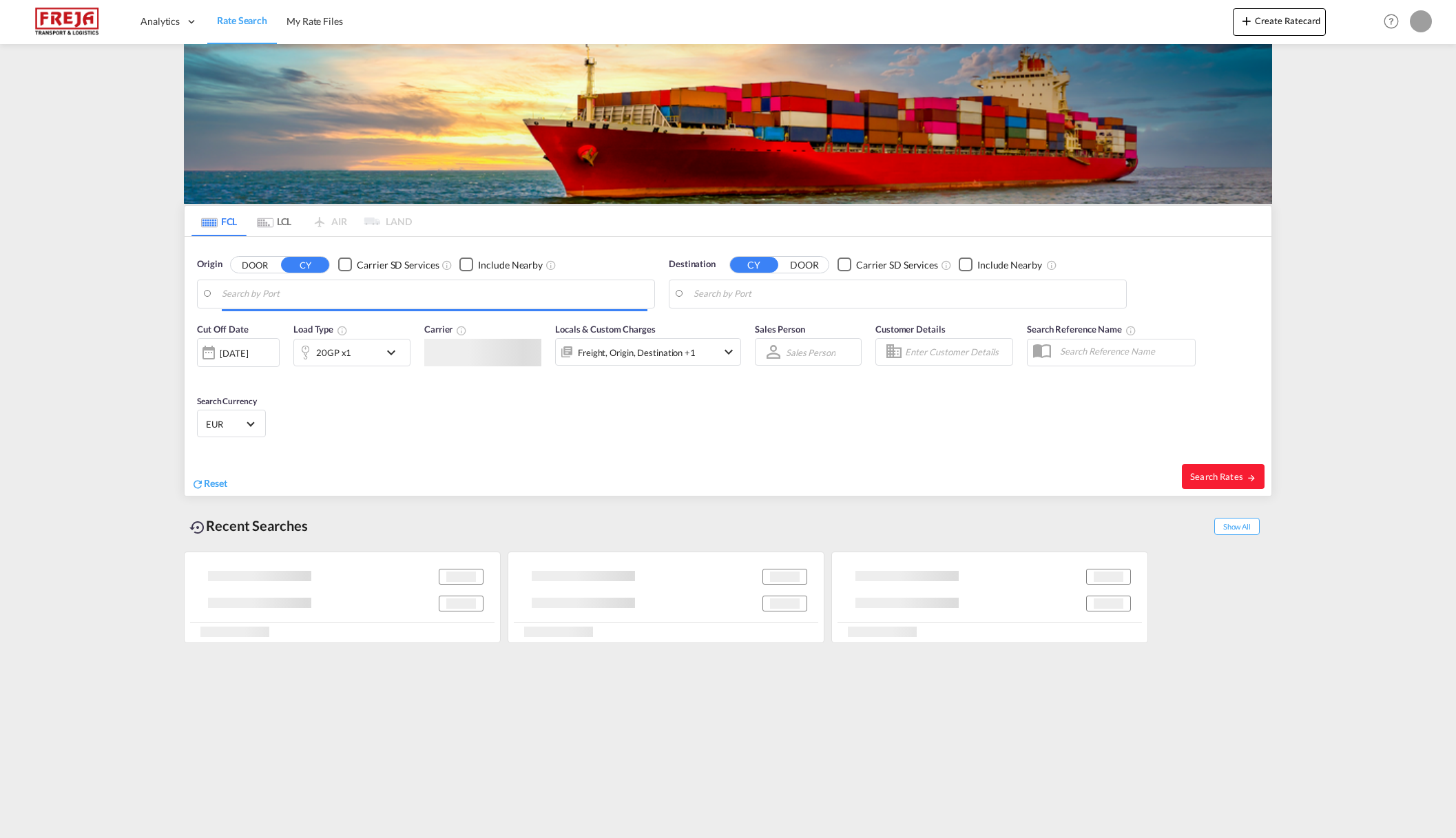
type input "Xiamen Pt, CNXMG"
type input "[GEOGRAPHIC_DATA] ([GEOGRAPHIC_DATA]), [GEOGRAPHIC_DATA]"
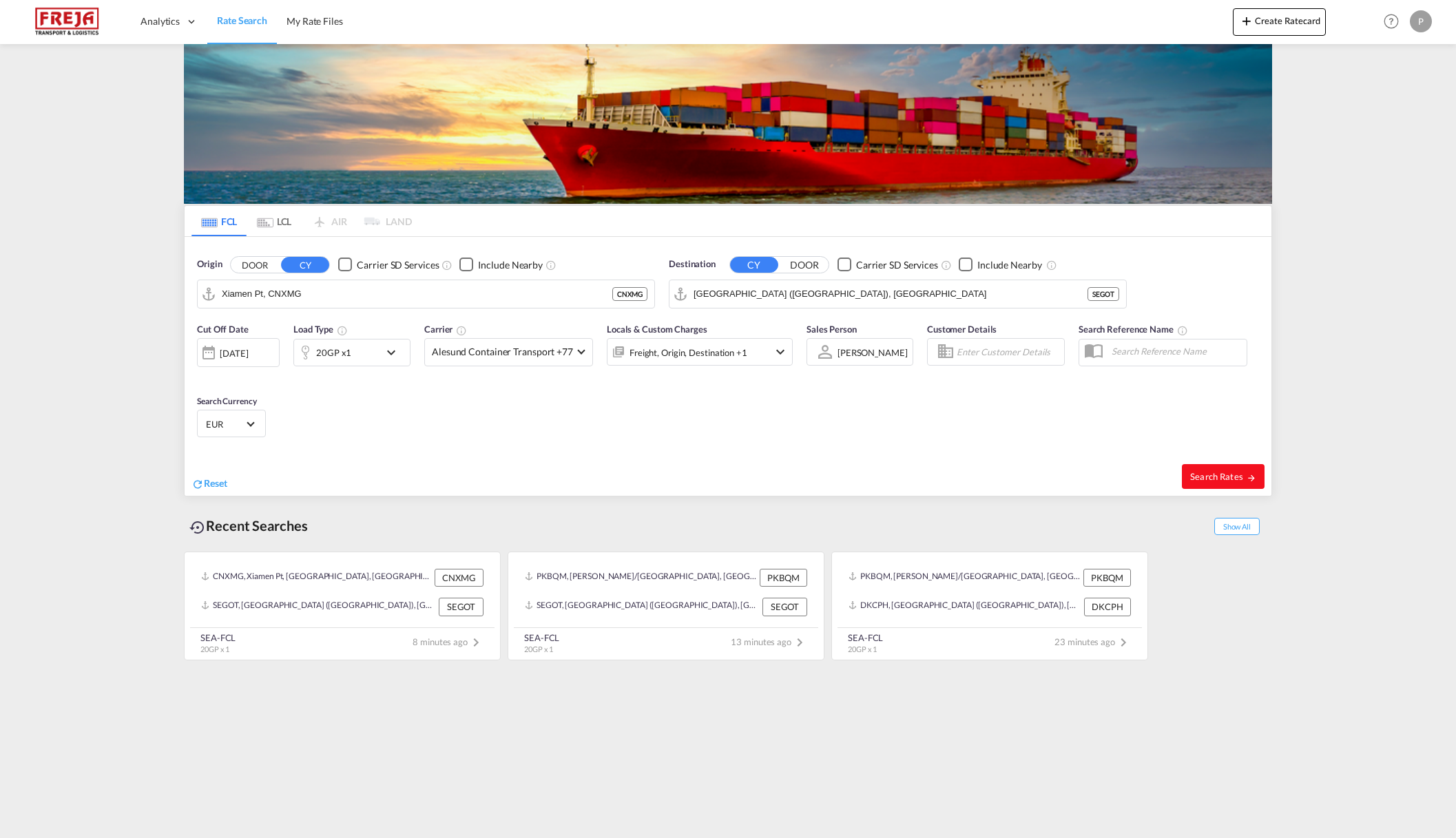
click at [1212, 481] on span "Search Rates" at bounding box center [1223, 477] width 66 height 11
type input "CNXMG to SEGOT / [DATE]"
